Goal: Obtain resource: Download file/media

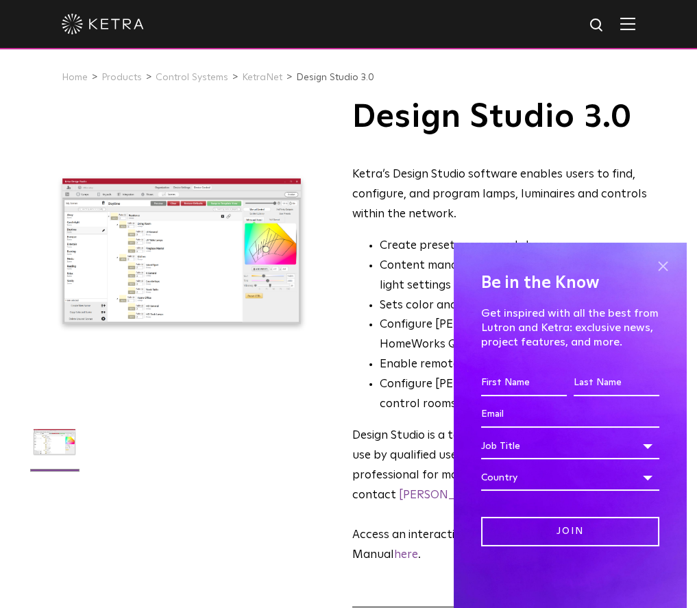
click at [661, 268] on span at bounding box center [662, 266] width 21 height 21
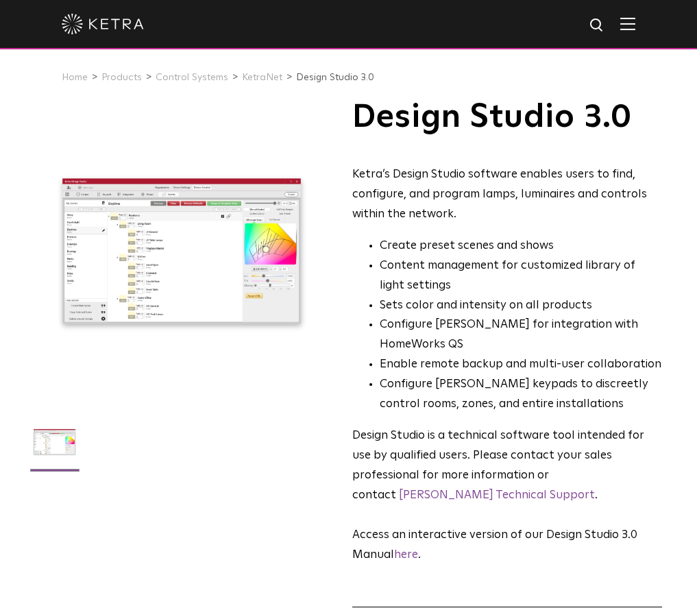
click at [635, 23] on img at bounding box center [627, 23] width 15 height 13
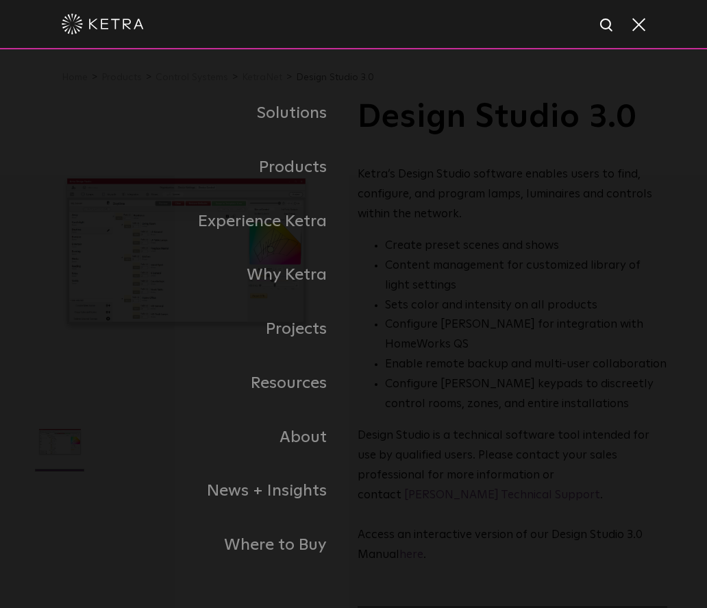
click at [644, 18] on span at bounding box center [637, 24] width 15 height 14
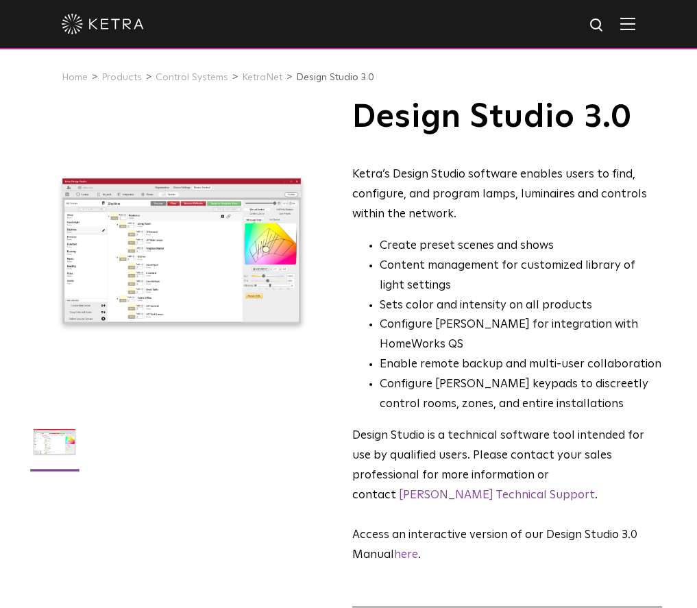
click at [635, 24] on img at bounding box center [627, 23] width 15 height 13
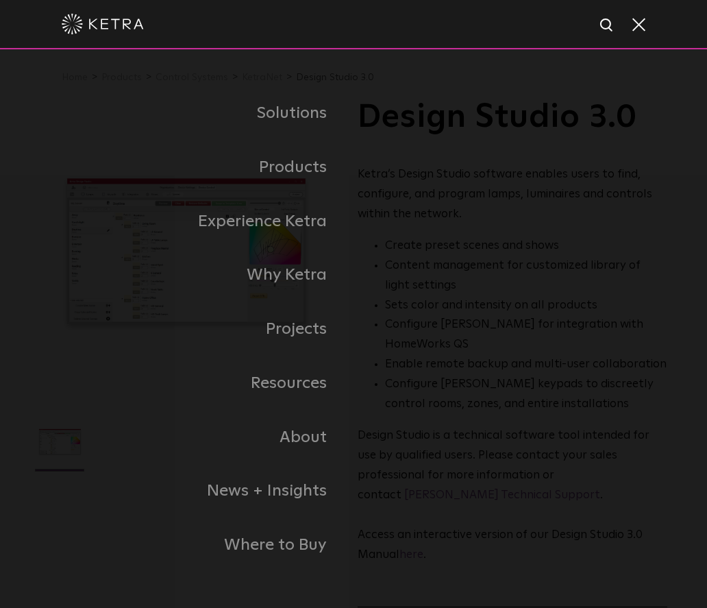
click at [639, 25] on span at bounding box center [637, 24] width 15 height 14
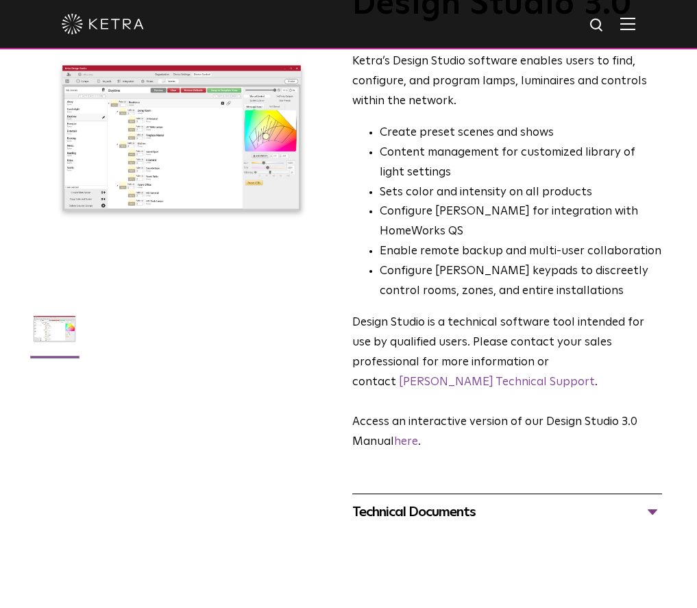
scroll to position [206, 0]
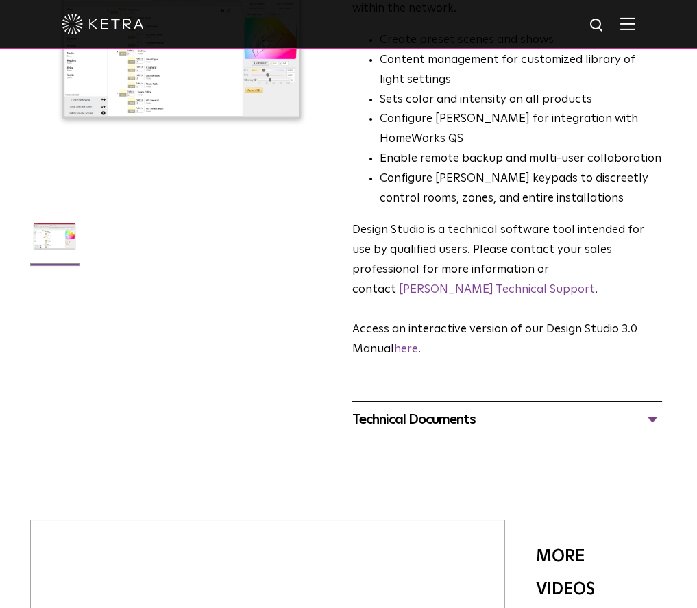
click at [455, 401] on div "Technical Documents Design Studio 3.0 Manual PDF Design Studio Release Notes" at bounding box center [507, 419] width 310 height 36
click at [454, 408] on div "Technical Documents" at bounding box center [507, 419] width 310 height 22
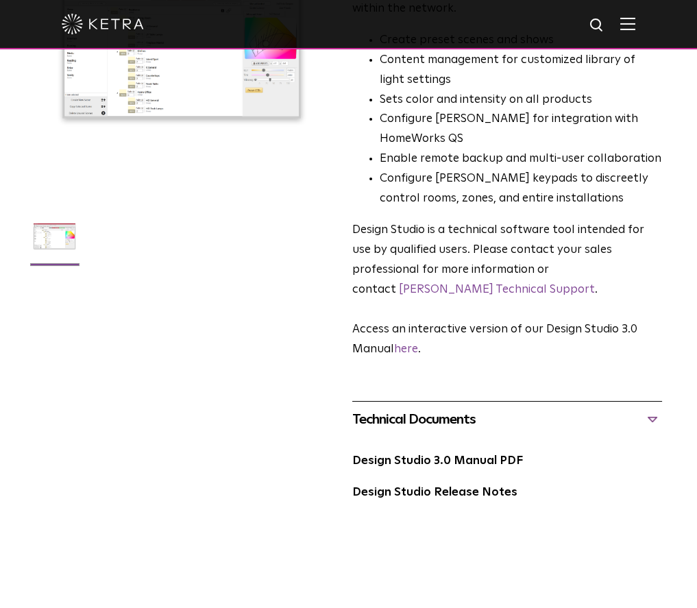
click at [454, 408] on div "Technical Documents" at bounding box center [507, 419] width 310 height 22
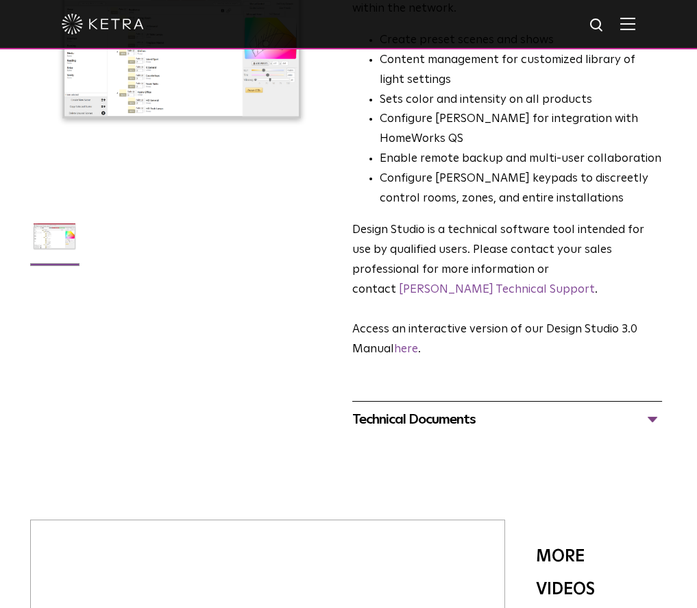
scroll to position [0, 0]
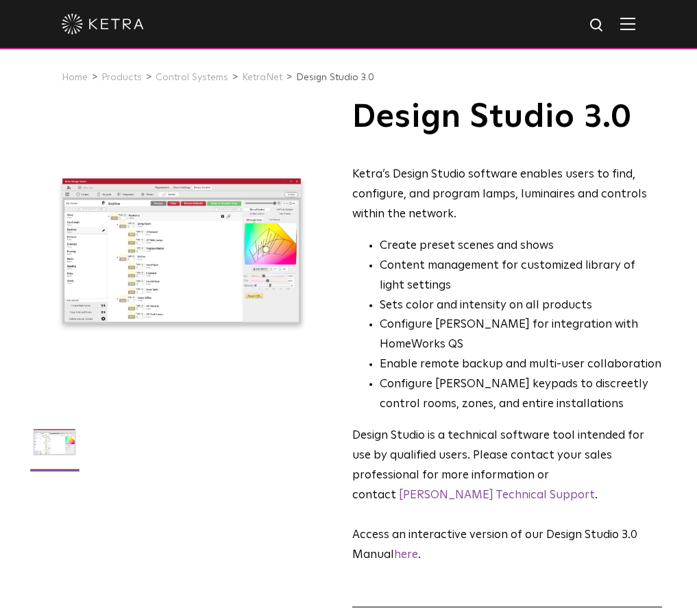
click at [632, 24] on img at bounding box center [627, 23] width 15 height 13
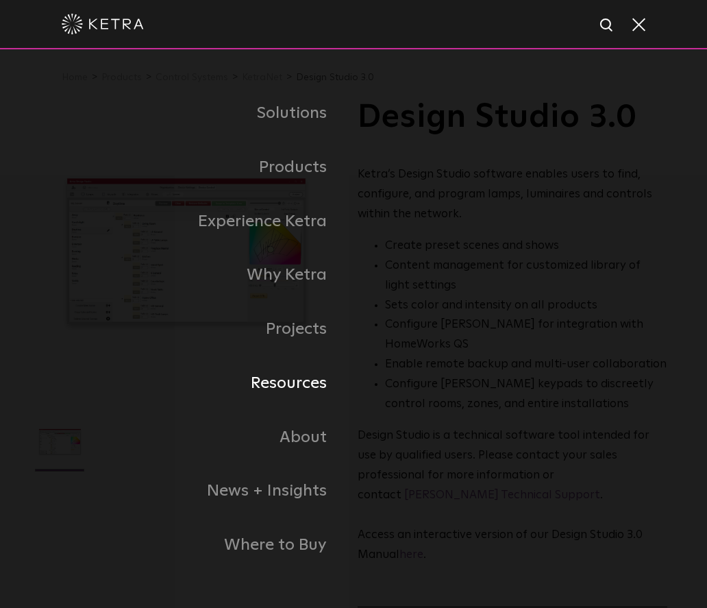
click at [301, 384] on link "Resources" at bounding box center [194, 383] width 319 height 54
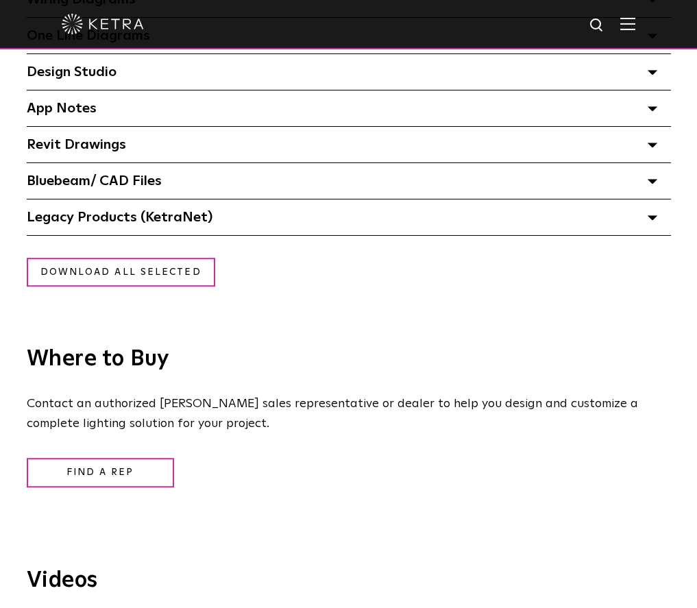
scroll to position [1165, 0]
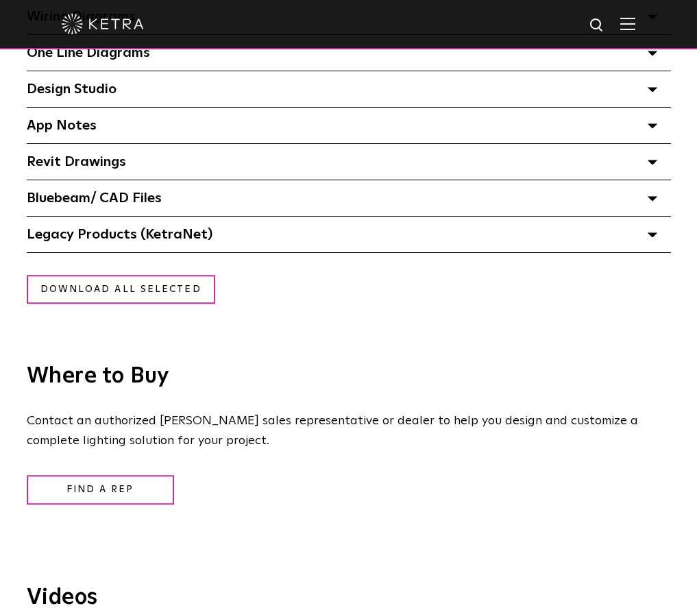
click at [206, 247] on div "Legacy Products (KetraNet) Select checkboxes to use the bulk download option be…" at bounding box center [349, 234] width 644 height 36
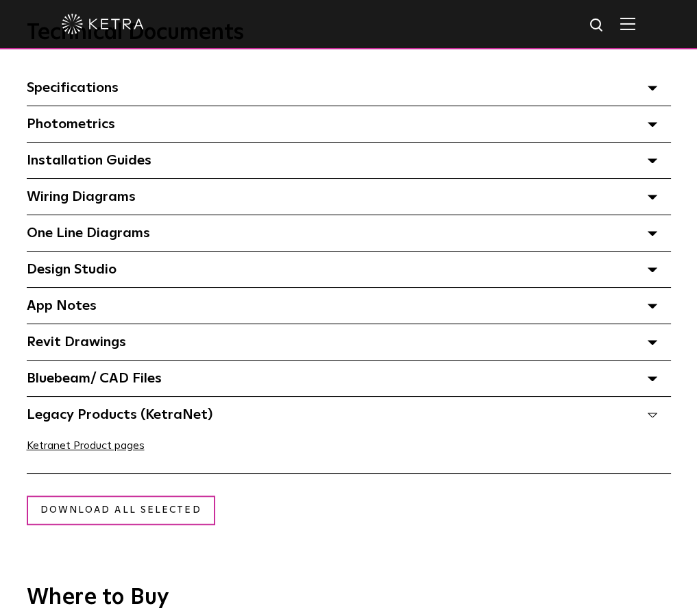
scroll to position [959, 0]
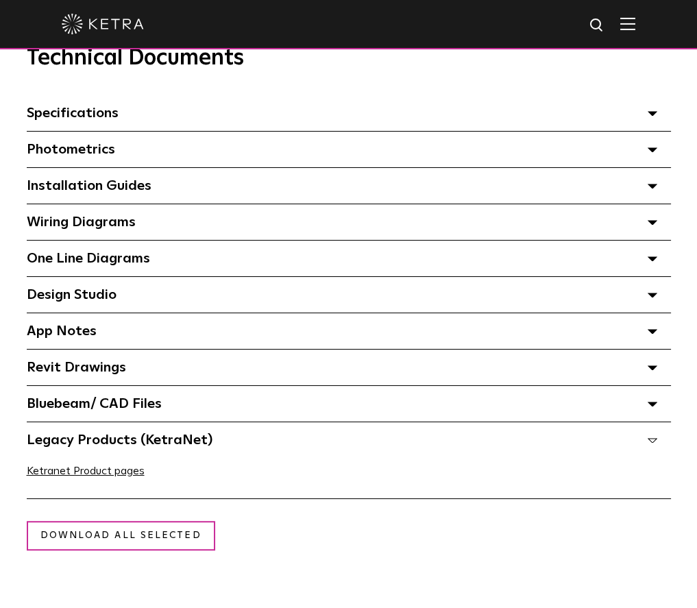
click at [101, 301] on span "Design Studio Select checkboxes to use the bulk download option below" at bounding box center [72, 295] width 90 height 14
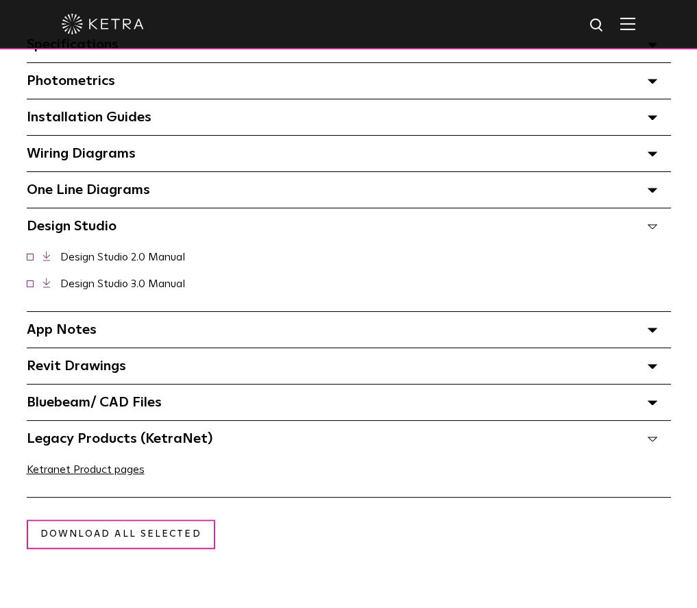
scroll to position [1096, 0]
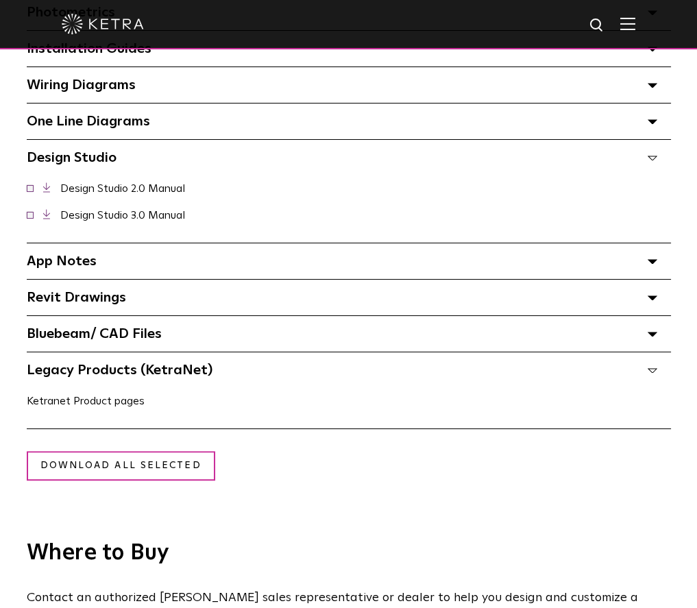
click at [115, 403] on link "Ketranet Product pages" at bounding box center [86, 400] width 118 height 11
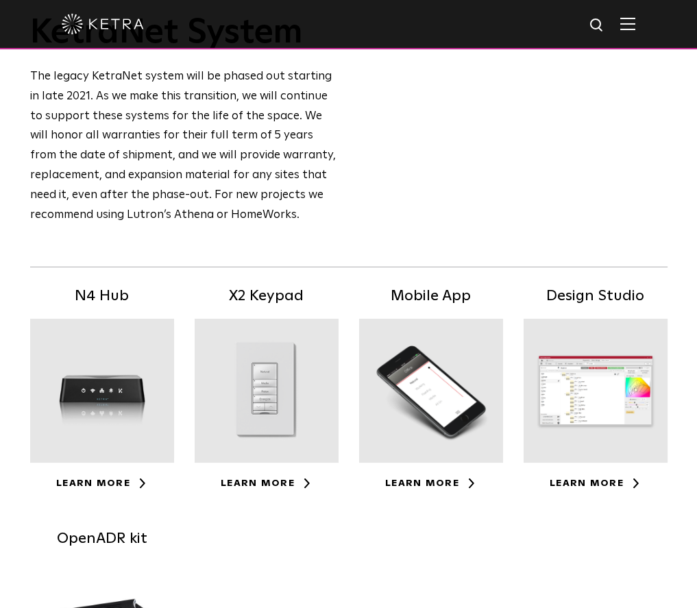
scroll to position [137, 0]
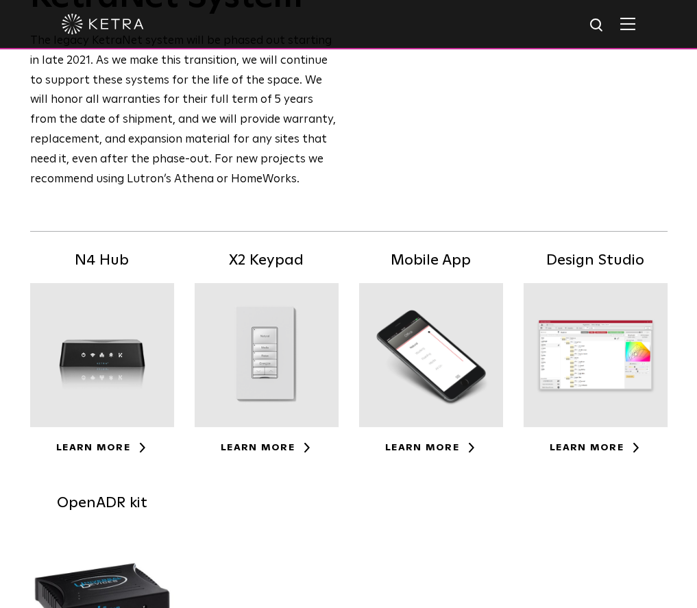
click at [630, 387] on div at bounding box center [595, 355] width 144 height 144
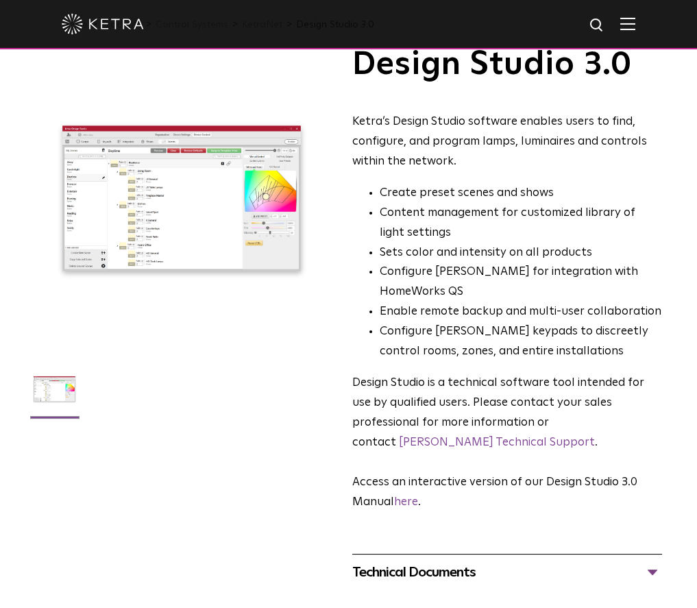
scroll to position [69, 0]
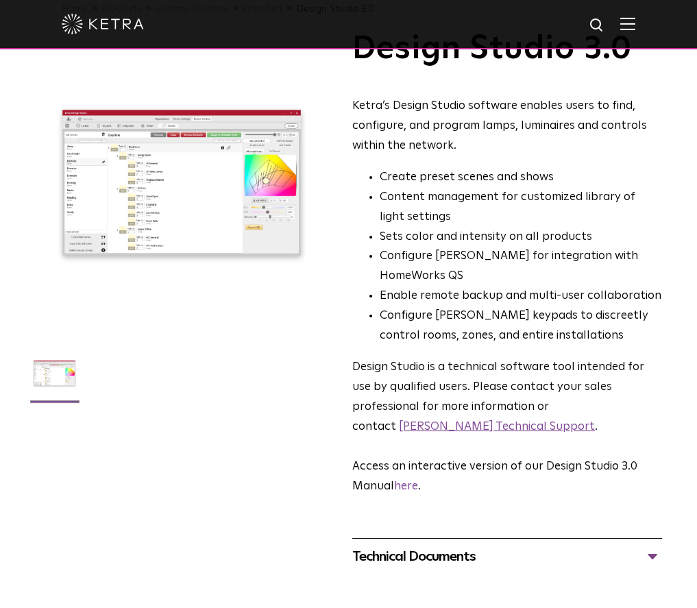
click at [547, 421] on link "Ketra Technical Support" at bounding box center [497, 427] width 196 height 12
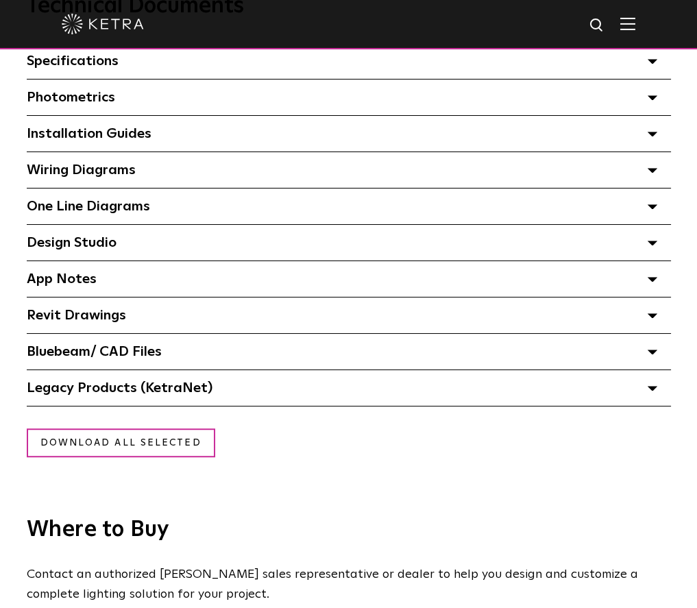
scroll to position [1028, 0]
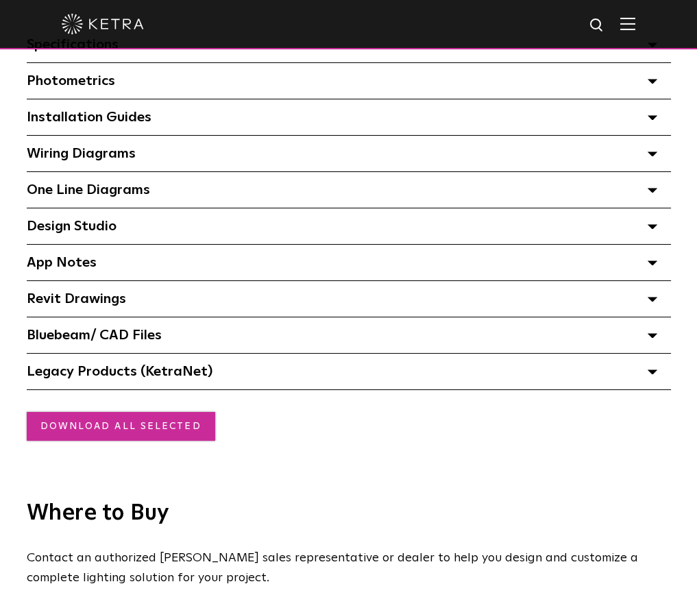
click at [158, 421] on link "Download all selected" at bounding box center [121, 426] width 188 height 29
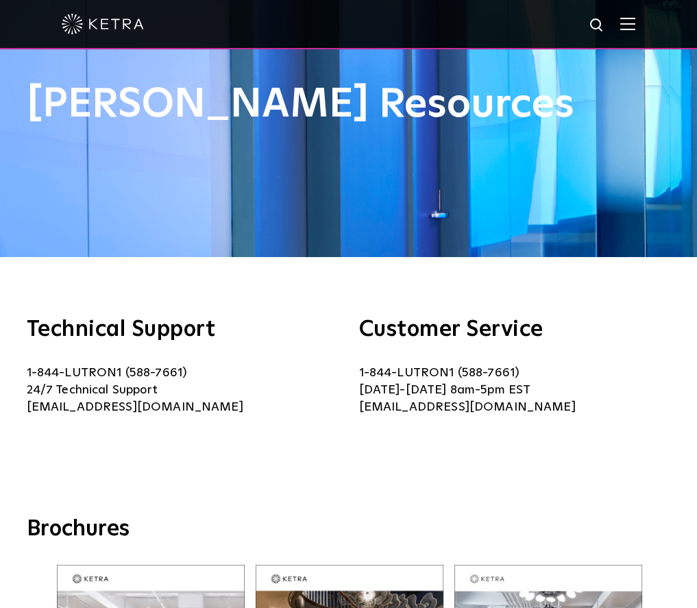
scroll to position [0, 0]
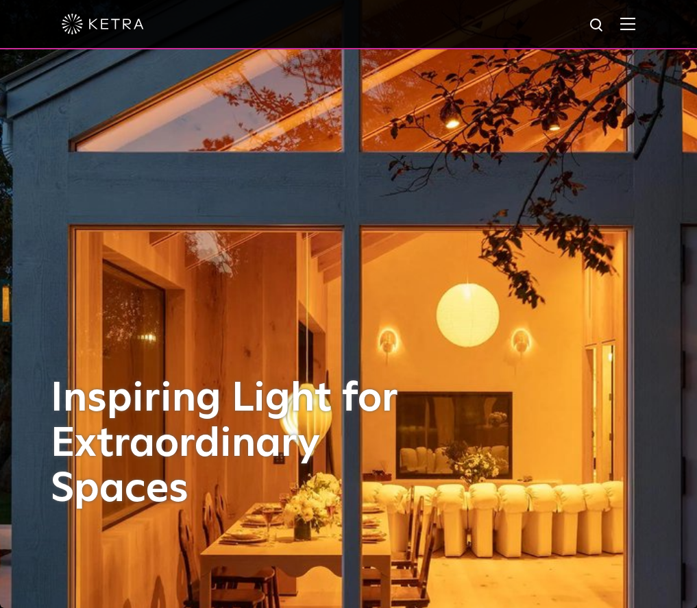
click at [633, 34] on div at bounding box center [348, 24] width 573 height 48
click at [633, 30] on img at bounding box center [627, 23] width 15 height 13
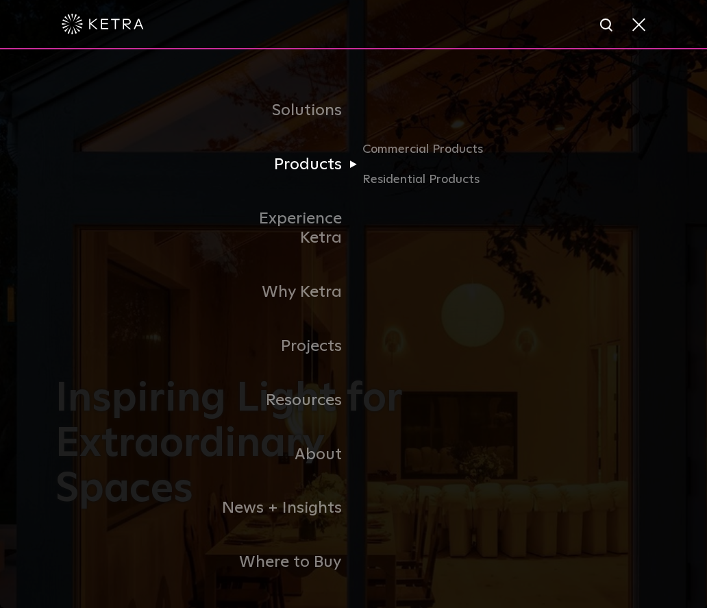
click at [317, 174] on link "Products" at bounding box center [283, 165] width 140 height 54
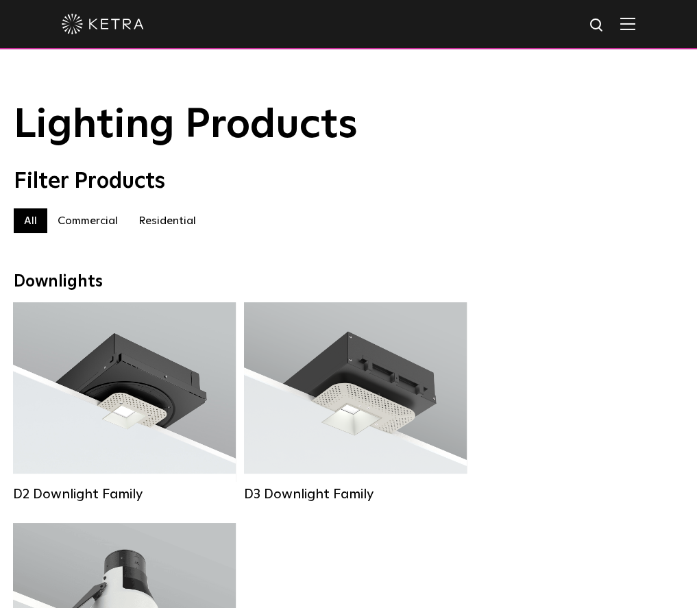
click at [166, 225] on label "Residential" at bounding box center [167, 220] width 78 height 25
click at [629, 22] on div at bounding box center [348, 24] width 573 height 48
click at [635, 23] on img at bounding box center [627, 23] width 15 height 13
